Goal: Find specific page/section: Find specific page/section

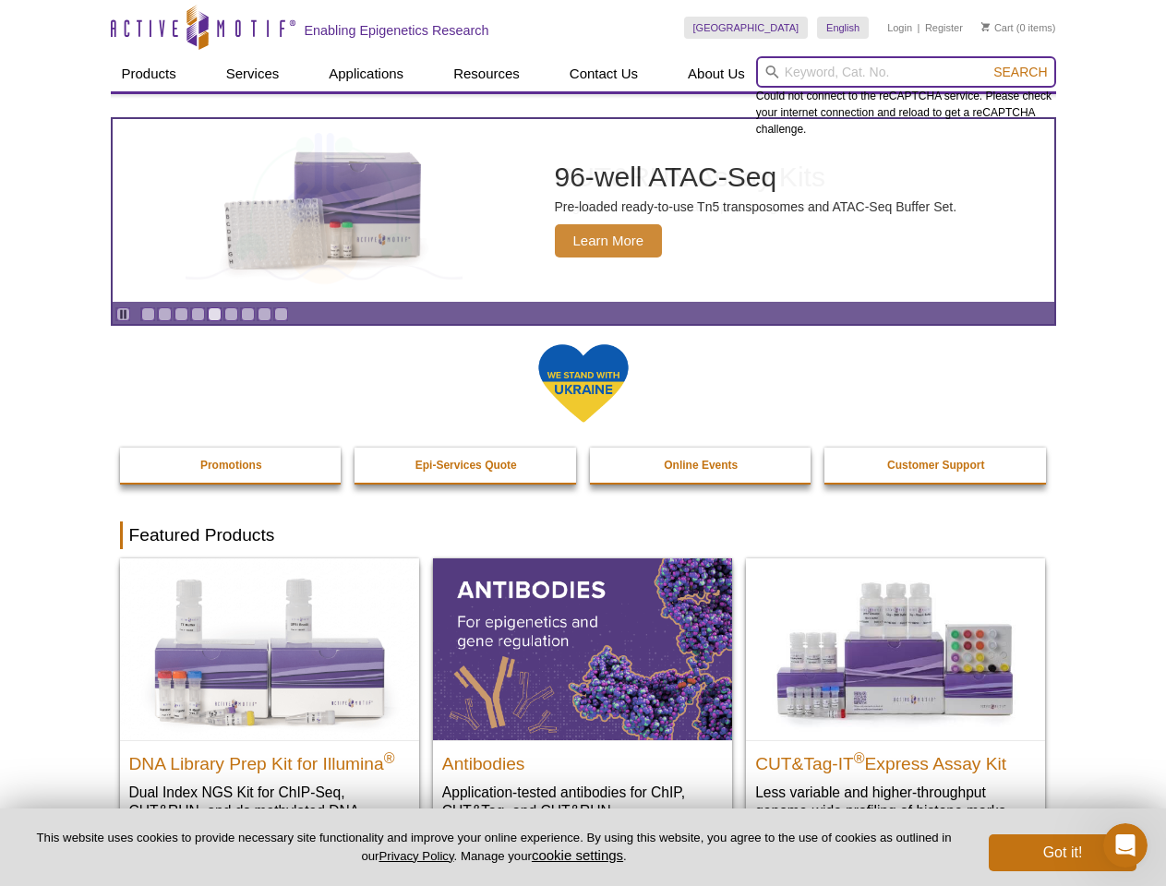
click at [905, 72] on input "search" at bounding box center [906, 71] width 300 height 31
click at [1020, 72] on span "Search" at bounding box center [1020, 72] width 54 height 15
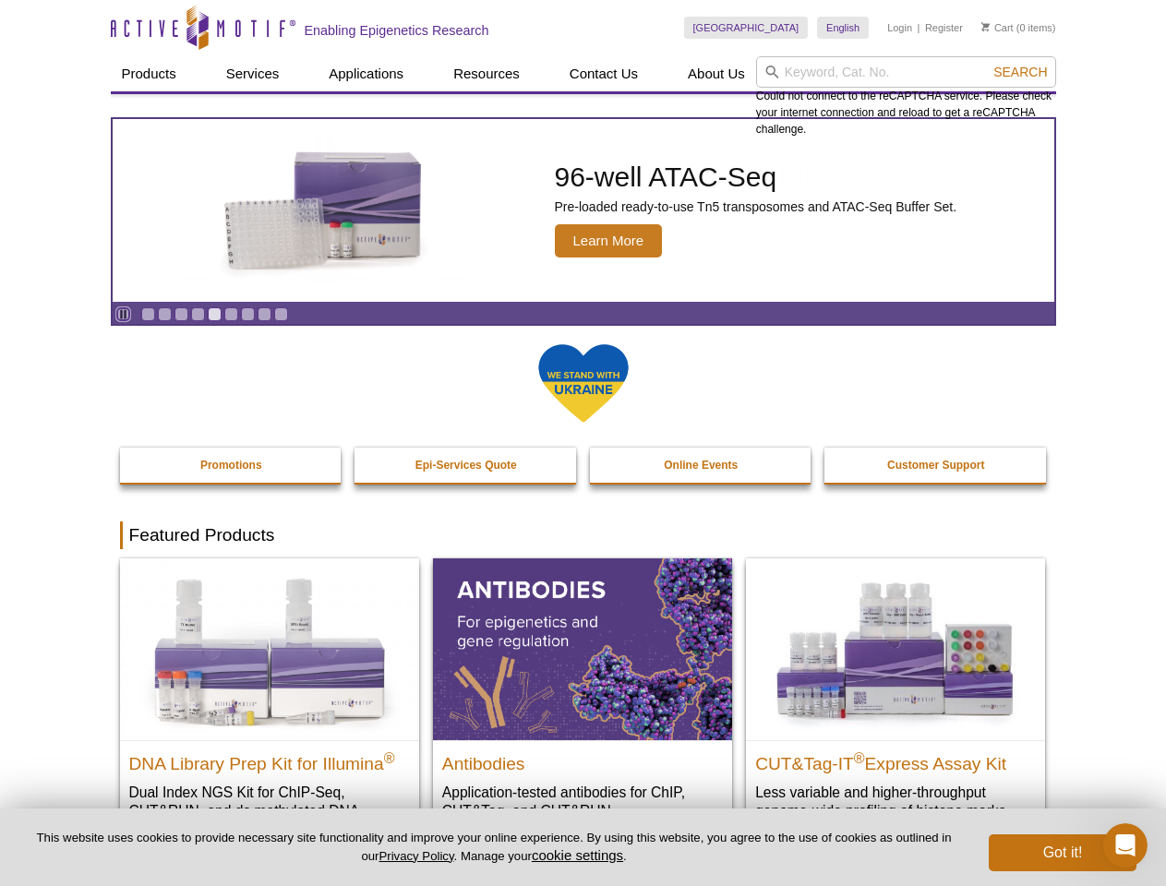
click at [123, 314] on icon "Pause" at bounding box center [123, 314] width 12 height 12
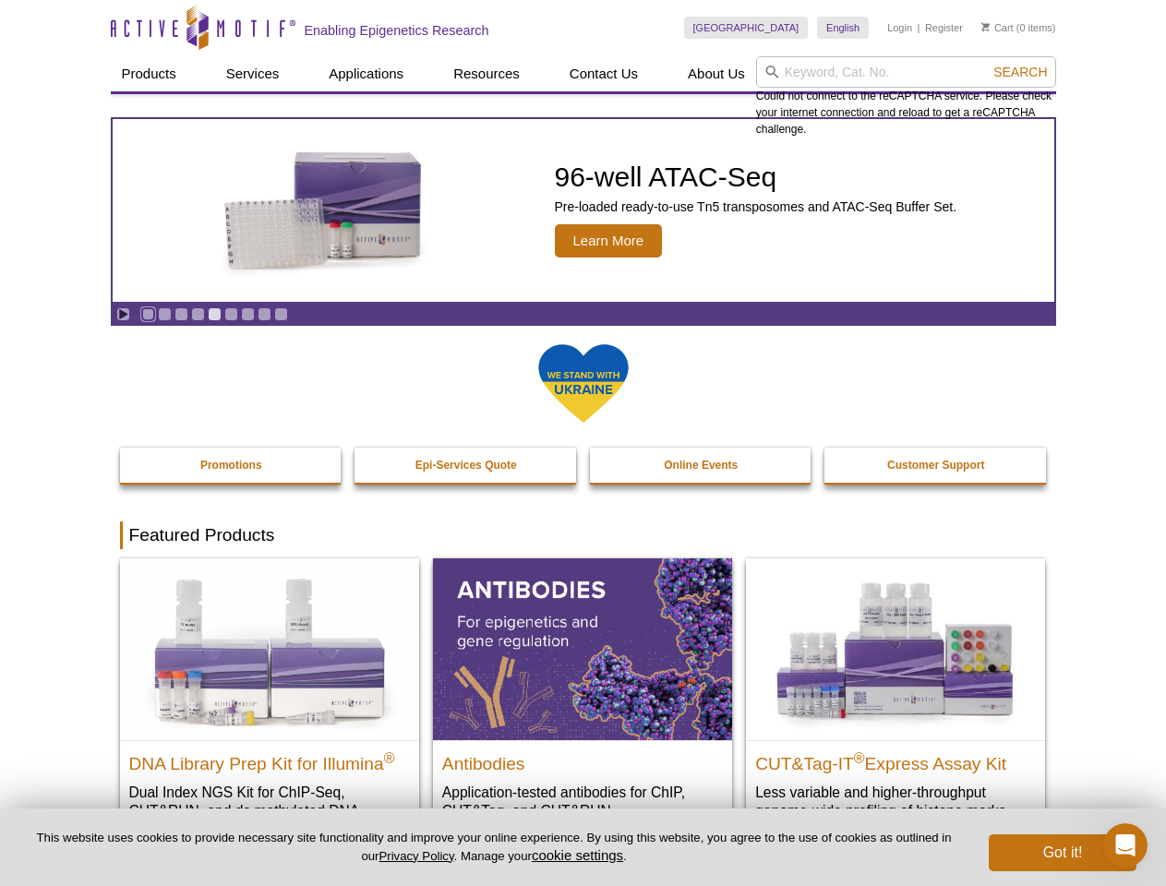
click at [148, 314] on link "Go to slide 1" at bounding box center [148, 314] width 14 height 14
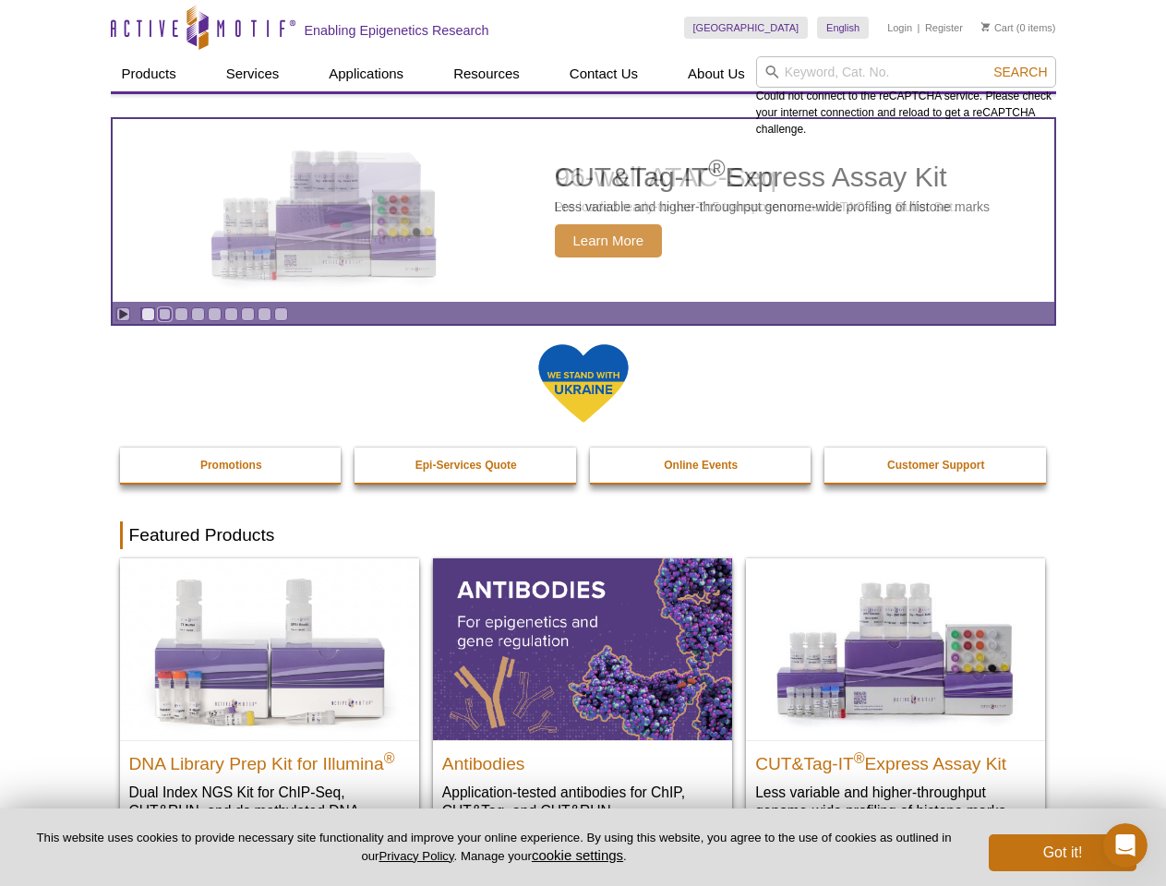
click at [164, 314] on link "Go to slide 2" at bounding box center [165, 314] width 14 height 14
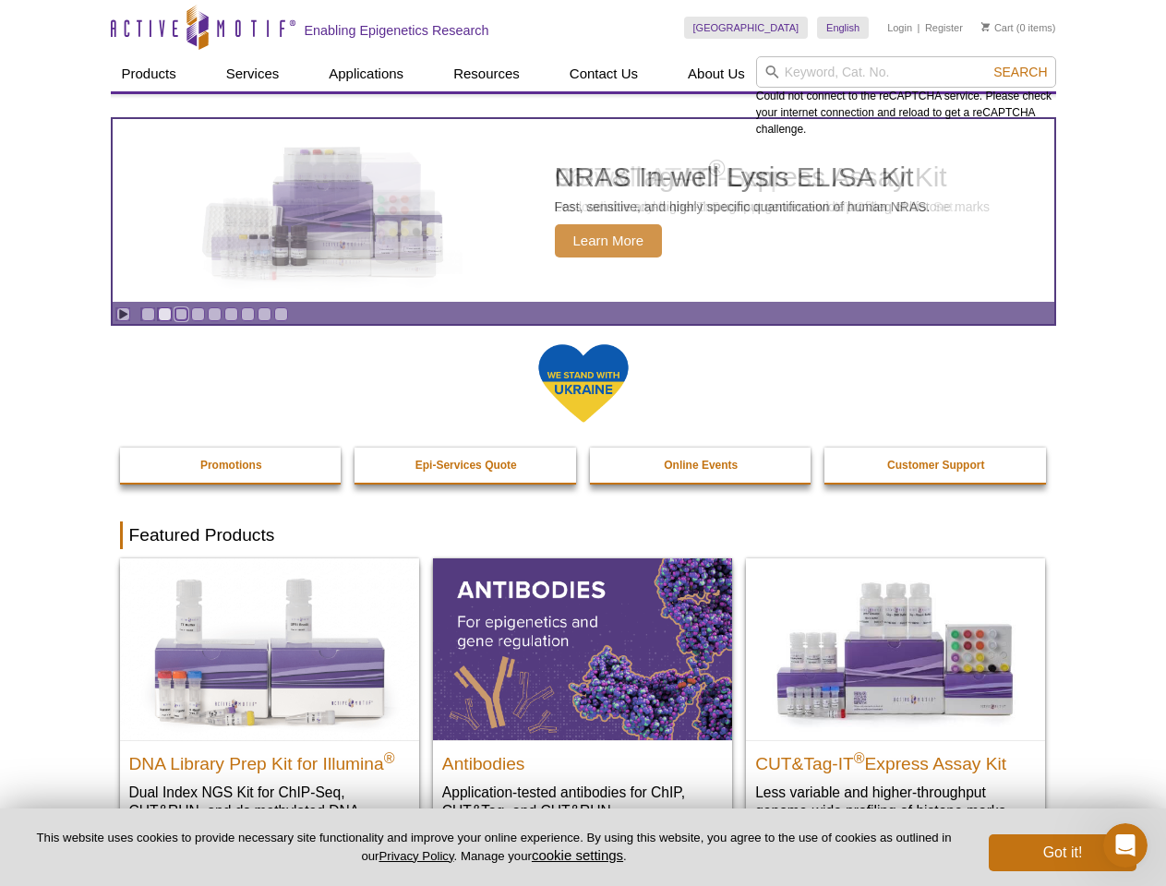
click at [181, 314] on link "Go to slide 3" at bounding box center [181, 314] width 14 height 14
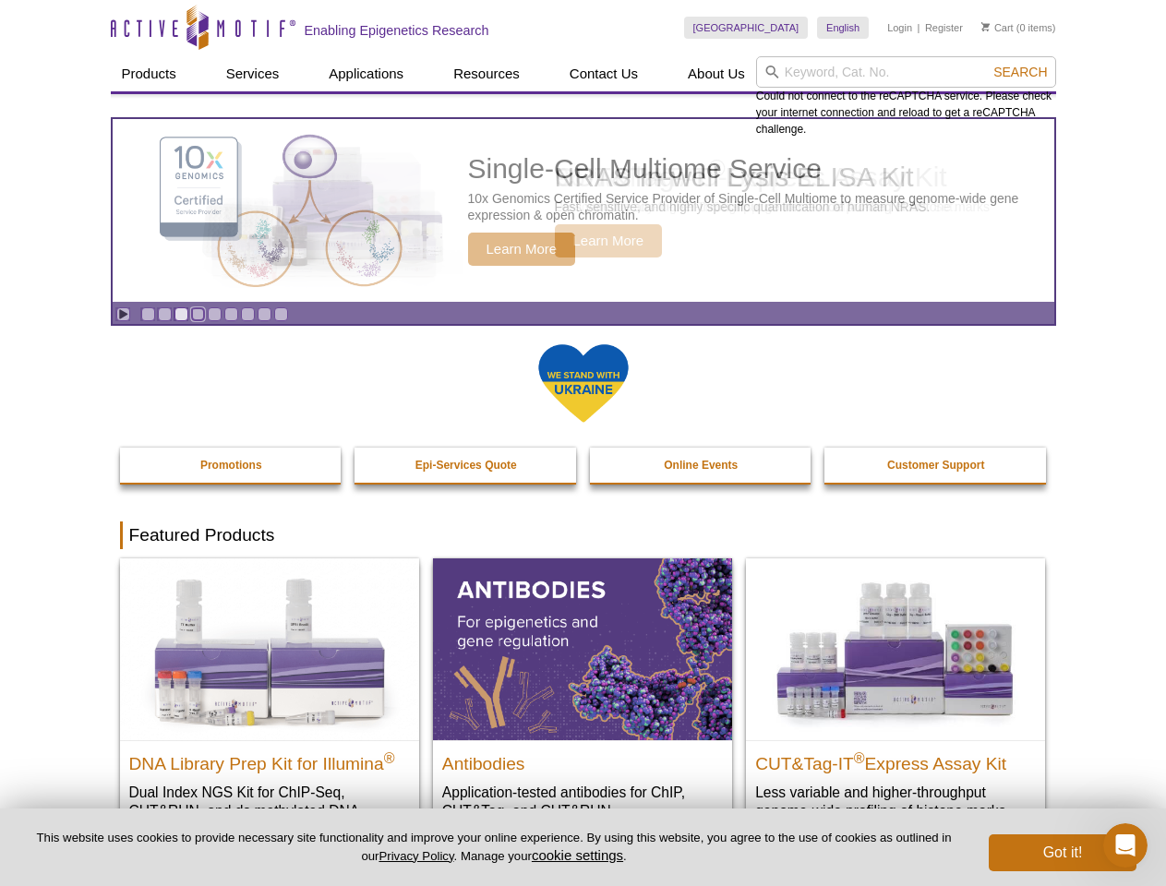
click at [198, 314] on link "Go to slide 4" at bounding box center [198, 314] width 14 height 14
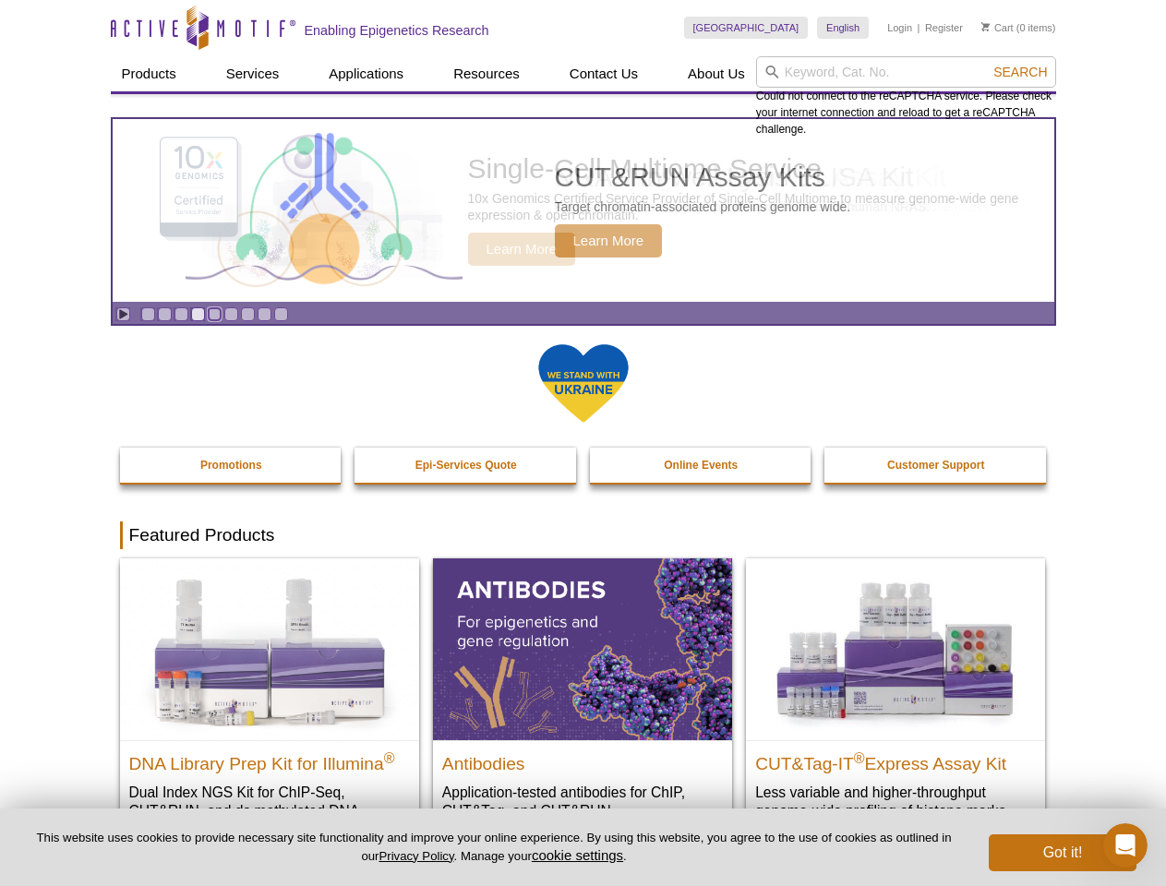
click at [214, 314] on link "Go to slide 5" at bounding box center [215, 314] width 14 height 14
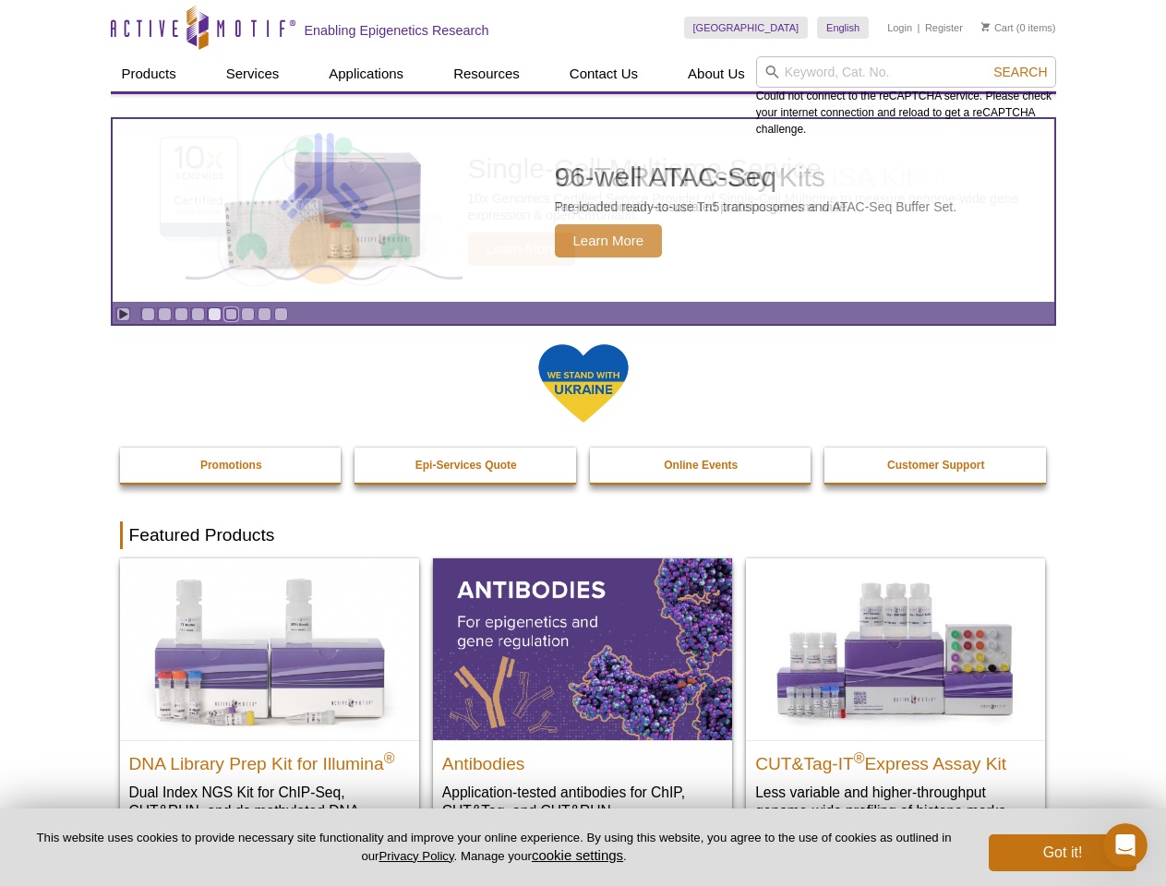
click at [231, 314] on link "Go to slide 6" at bounding box center [231, 314] width 14 height 14
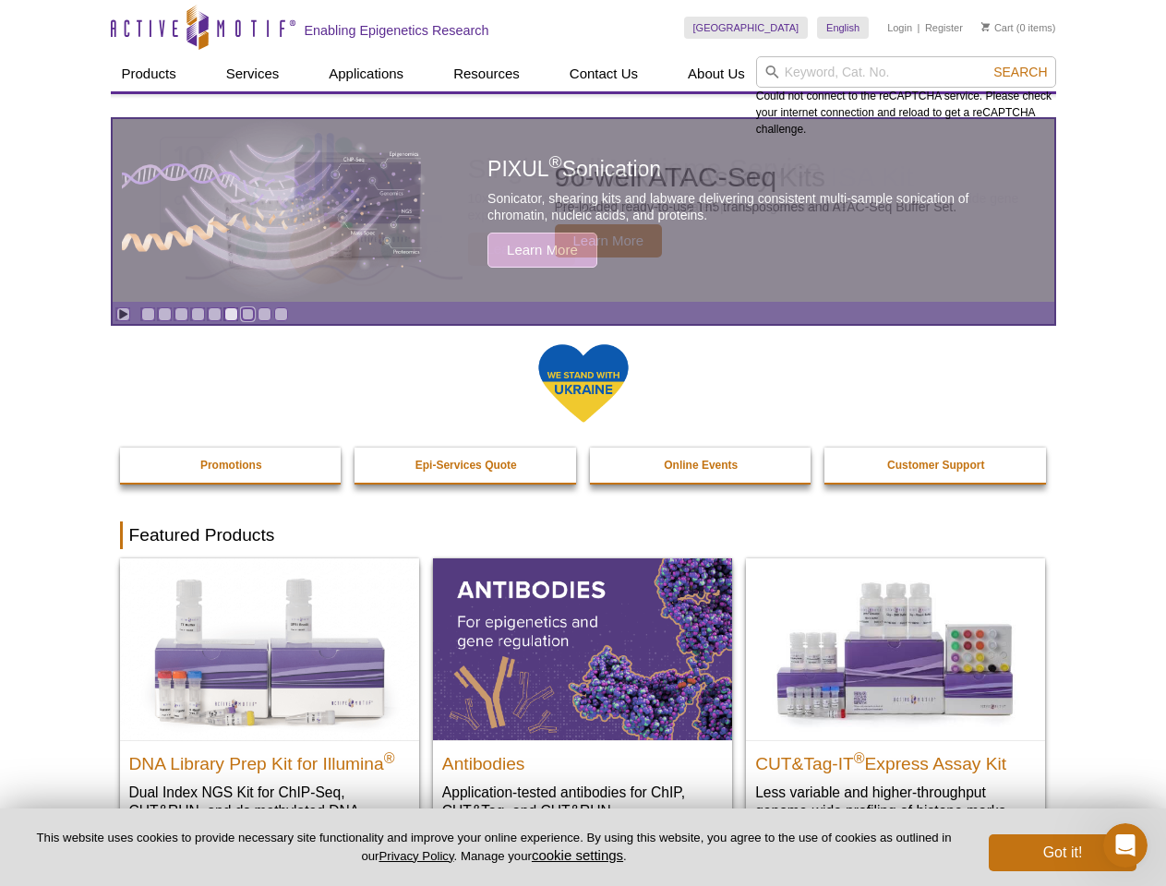
click at [247, 314] on link "Go to slide 7" at bounding box center [248, 314] width 14 height 14
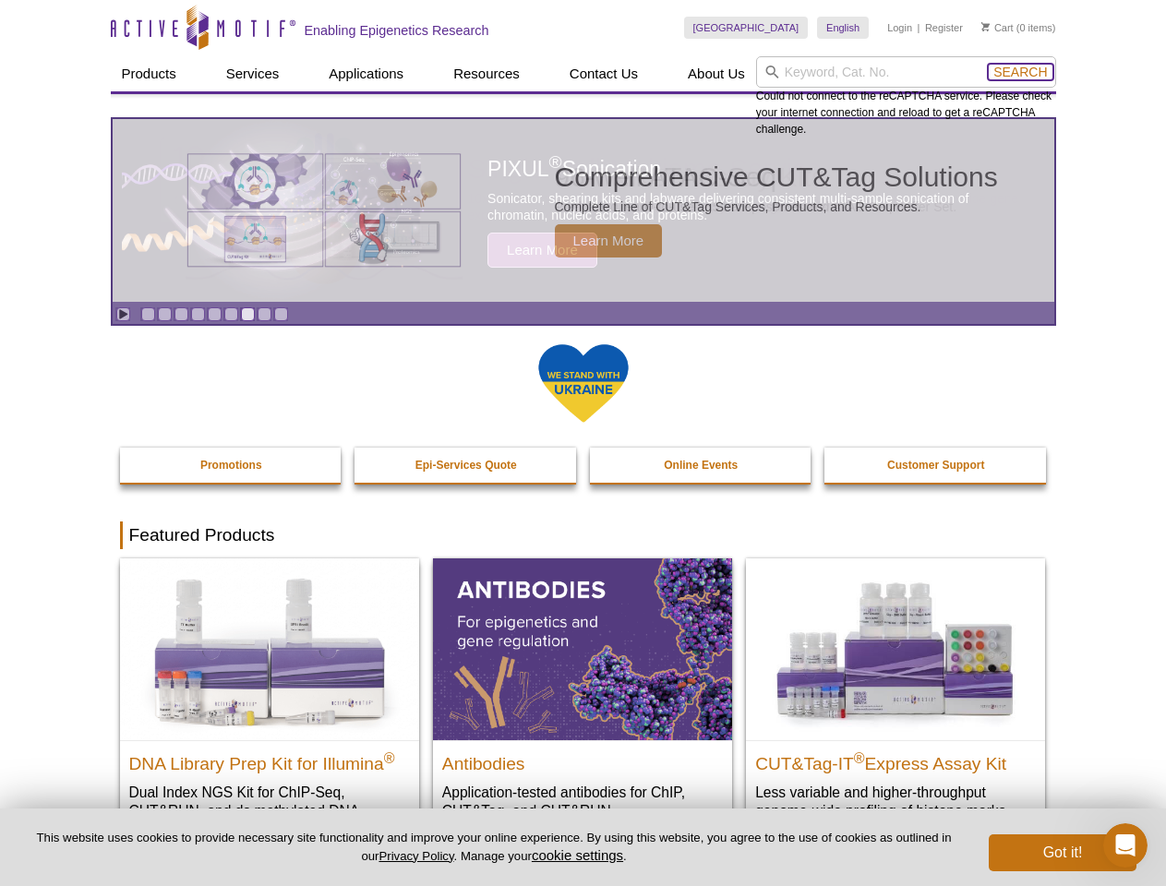
click at [1020, 72] on span "Search" at bounding box center [1020, 72] width 54 height 15
